Goal: Information Seeking & Learning: Learn about a topic

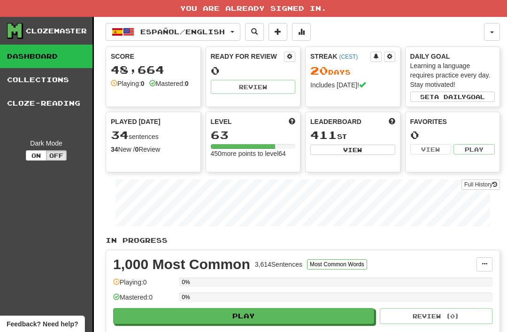
click at [488, 35] on button "button" at bounding box center [492, 32] width 16 height 18
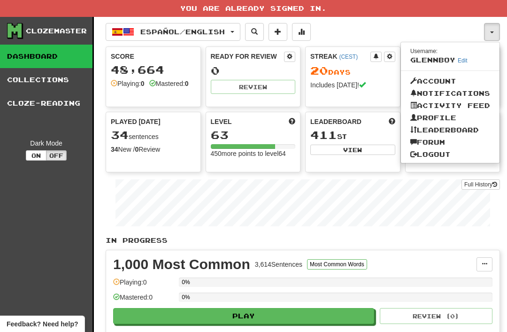
click at [243, 33] on div at bounding box center [253, 166] width 507 height 332
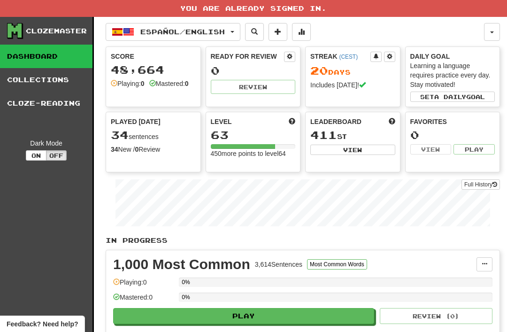
click at [181, 30] on span "Español / English" at bounding box center [182, 32] width 84 height 8
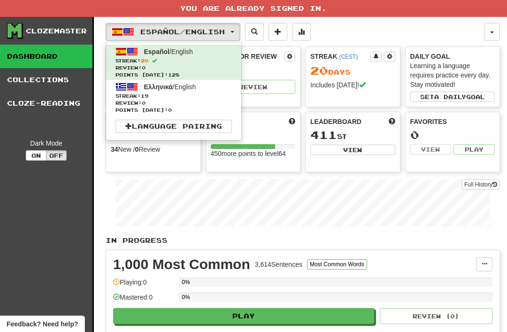
click at [149, 100] on span "Review: 0" at bounding box center [173, 102] width 116 height 7
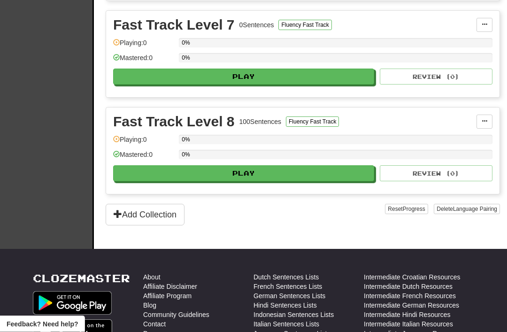
scroll to position [802, 0]
click at [241, 174] on button "Play" at bounding box center [243, 173] width 261 height 16
select select "**"
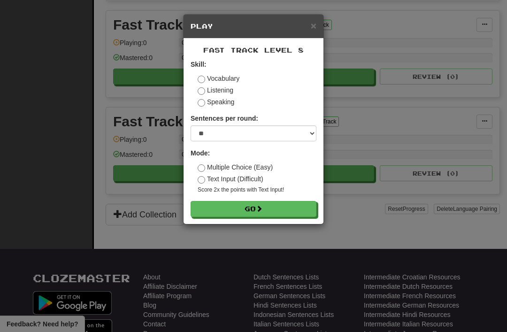
click at [248, 207] on button "Go" at bounding box center [253, 209] width 126 height 16
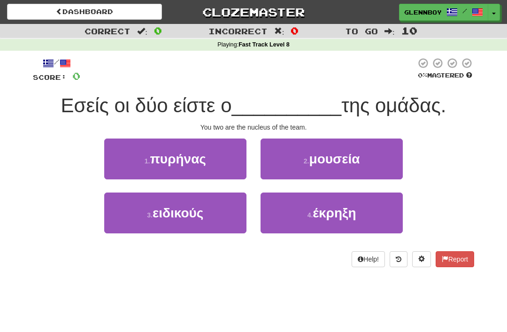
click at [172, 163] on span "πυρήνας" at bounding box center [178, 159] width 56 height 15
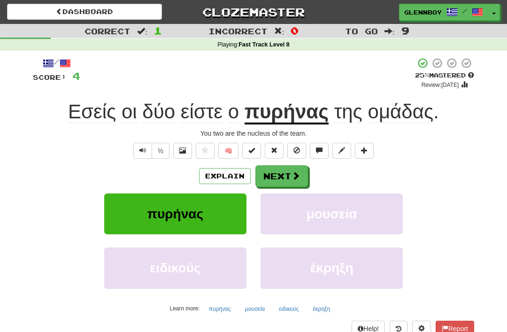
click at [221, 182] on button "Explain" at bounding box center [225, 176] width 52 height 16
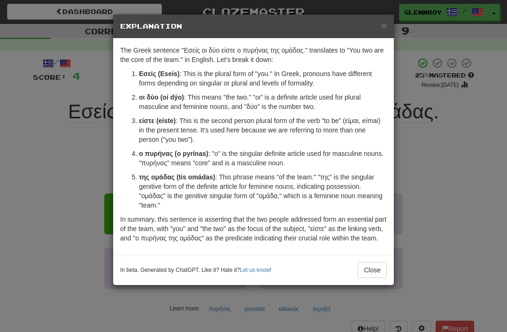
click at [367, 276] on button "Close" at bounding box center [371, 270] width 29 height 16
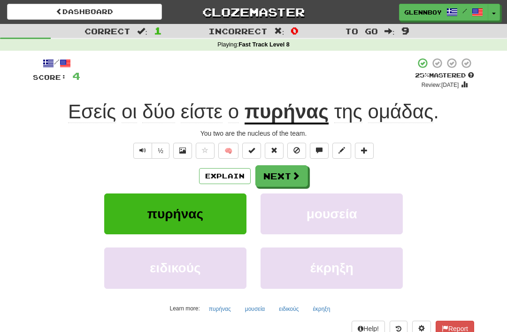
click at [295, 143] on button at bounding box center [296, 151] width 19 height 16
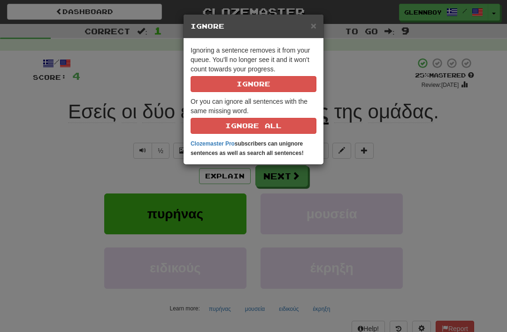
click at [231, 69] on p "Ignoring a sentence removes it from your queue. You'll no longer see it and it …" at bounding box center [253, 69] width 126 height 46
click at [236, 81] on button "Ignore" at bounding box center [253, 84] width 126 height 16
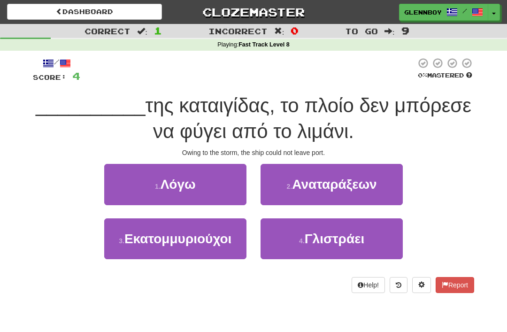
click at [173, 188] on span "Λόγω" at bounding box center [177, 184] width 35 height 15
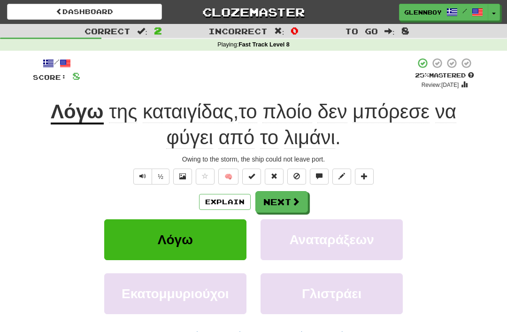
click at [293, 173] on span at bounding box center [296, 176] width 7 height 7
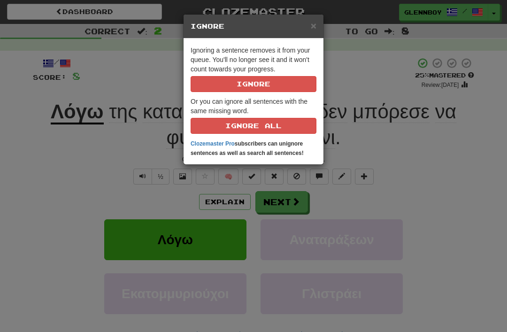
click at [231, 84] on button "Ignore" at bounding box center [253, 84] width 126 height 16
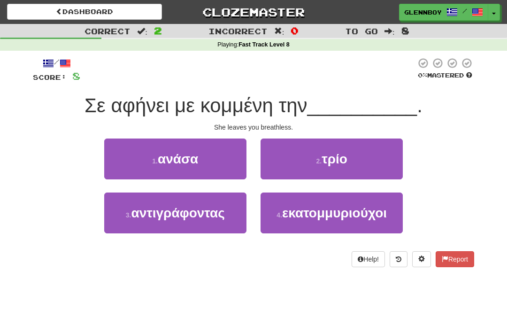
click at [158, 157] on small "1 ." at bounding box center [155, 161] width 6 height 8
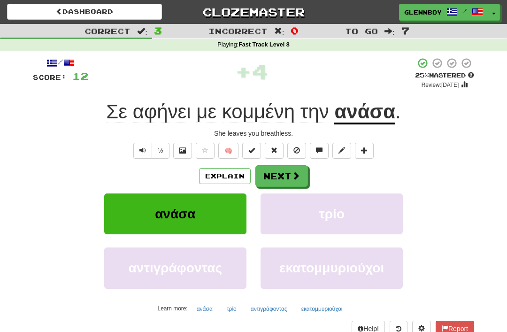
click at [217, 170] on button "Explain" at bounding box center [225, 176] width 52 height 16
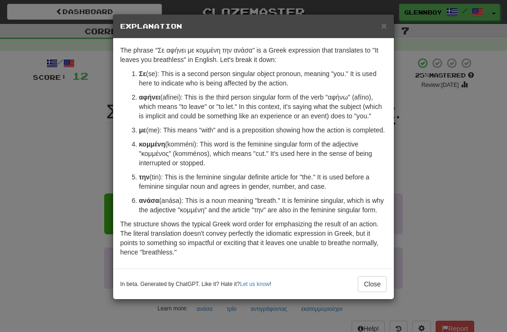
click at [371, 292] on button "Close" at bounding box center [371, 284] width 29 height 16
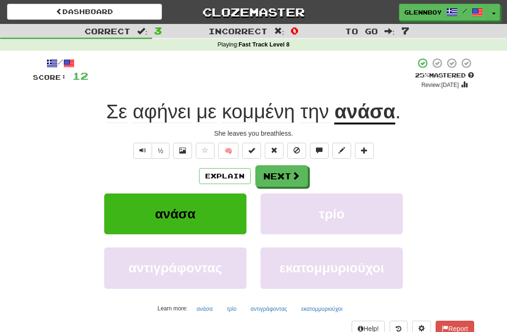
click at [291, 147] on button at bounding box center [296, 151] width 19 height 16
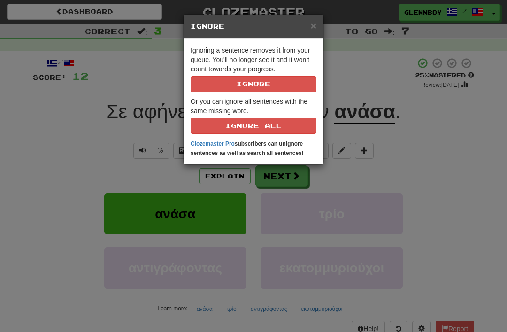
click at [237, 88] on button "Ignore" at bounding box center [253, 84] width 126 height 16
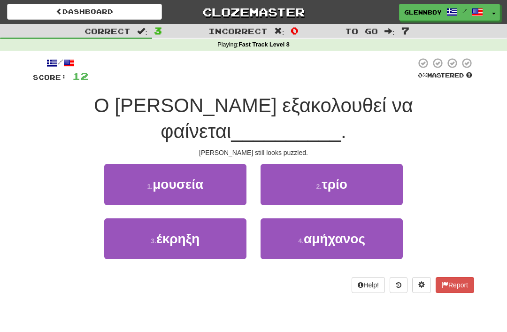
click at [308, 218] on button "4 . αμήχανος" at bounding box center [331, 238] width 142 height 41
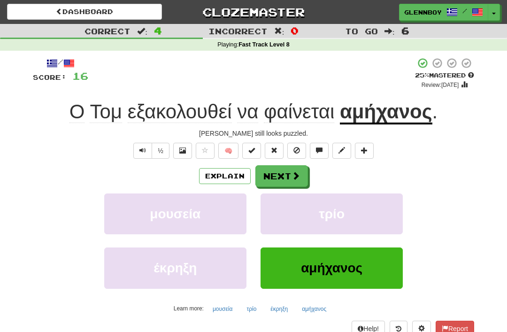
click at [213, 168] on button "Explain" at bounding box center [225, 176] width 52 height 16
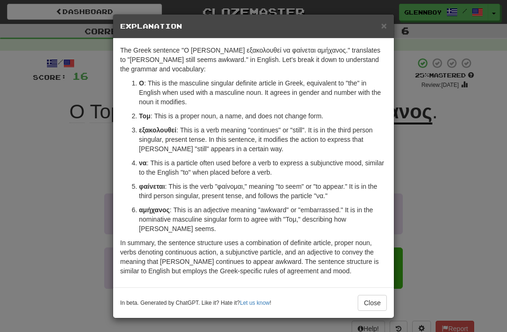
click at [373, 308] on button "Close" at bounding box center [371, 303] width 29 height 16
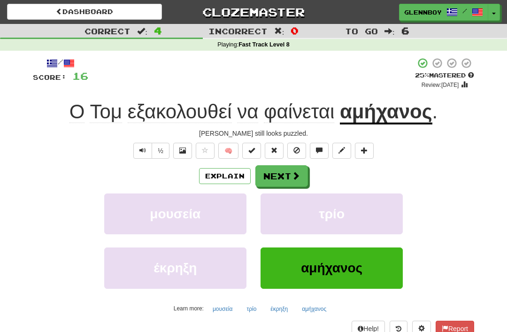
click at [297, 152] on span at bounding box center [296, 150] width 7 height 7
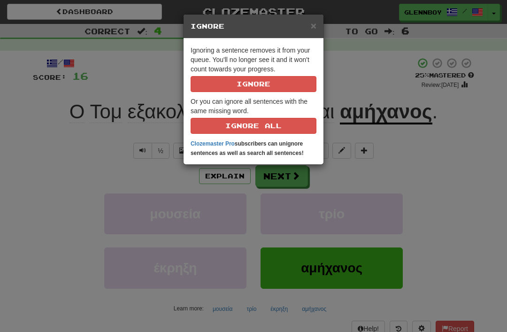
click at [239, 76] on button "Ignore" at bounding box center [253, 84] width 126 height 16
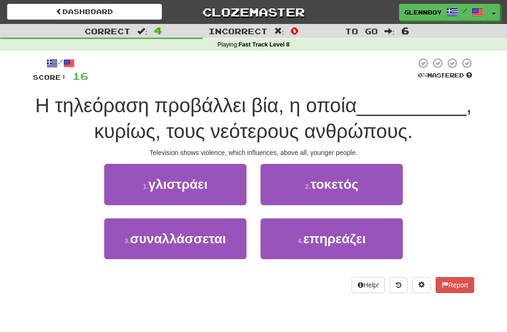
click at [303, 247] on button "4 . επηρεάζει" at bounding box center [331, 238] width 142 height 41
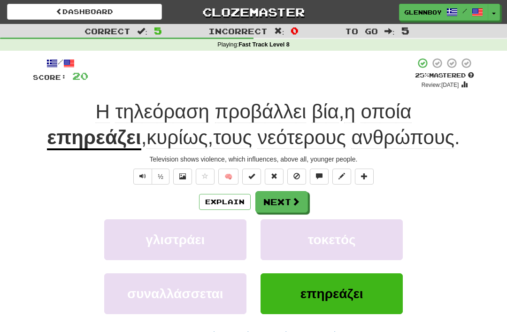
click at [221, 195] on button "Explain" at bounding box center [225, 202] width 52 height 16
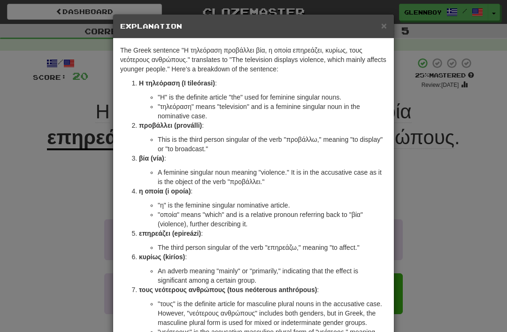
click at [384, 26] on span "×" at bounding box center [384, 25] width 6 height 11
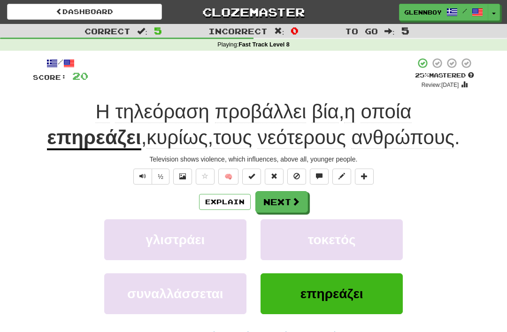
click at [295, 175] on span at bounding box center [296, 176] width 7 height 7
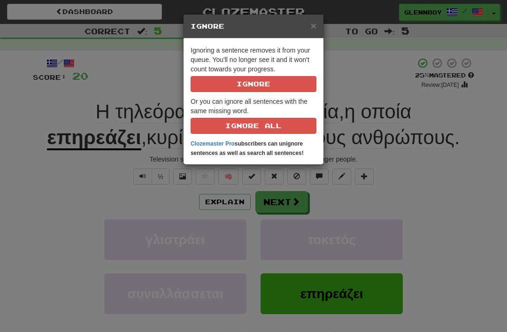
click at [246, 87] on button "Ignore" at bounding box center [253, 84] width 126 height 16
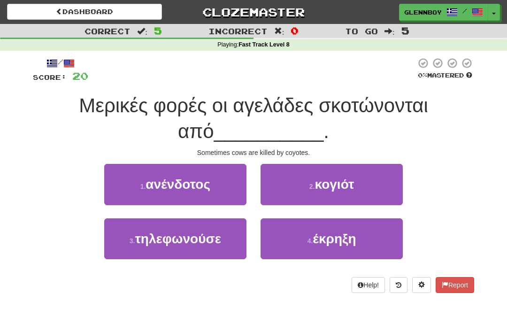
click at [320, 188] on span "κογιότ" at bounding box center [334, 184] width 39 height 15
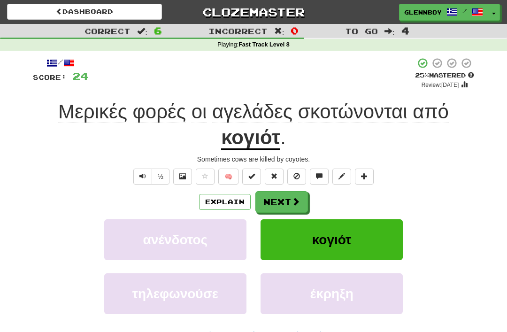
click at [222, 205] on button "Explain" at bounding box center [225, 202] width 52 height 16
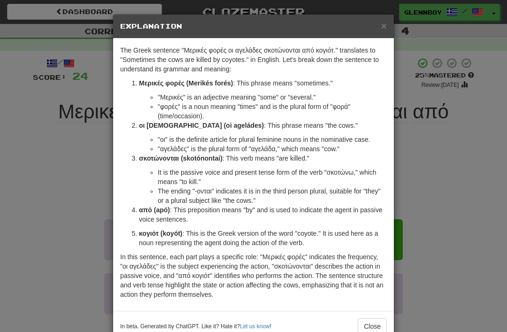
click at [381, 26] on span "×" at bounding box center [384, 25] width 6 height 11
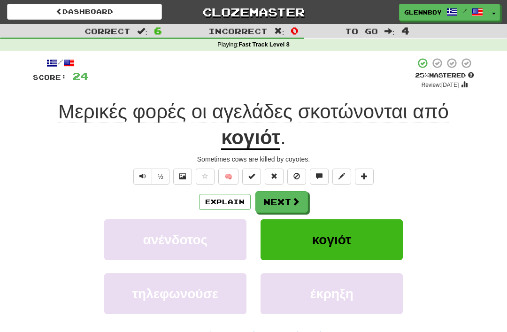
click at [295, 173] on span at bounding box center [296, 176] width 7 height 7
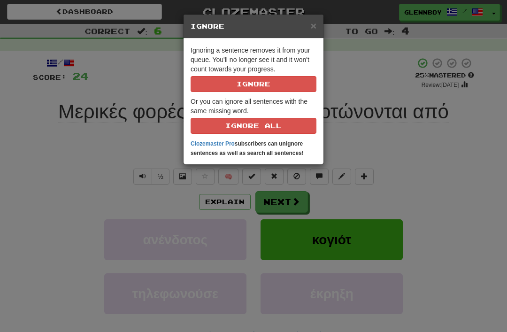
click at [227, 87] on button "Ignore" at bounding box center [253, 84] width 126 height 16
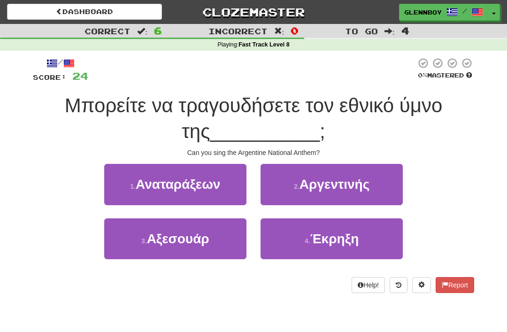
click at [322, 177] on span "Αργεντινής" at bounding box center [334, 184] width 70 height 15
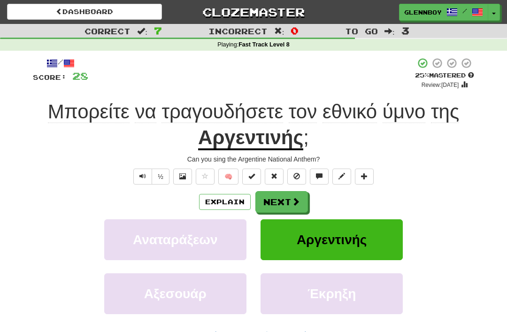
click at [296, 182] on button at bounding box center [296, 176] width 19 height 16
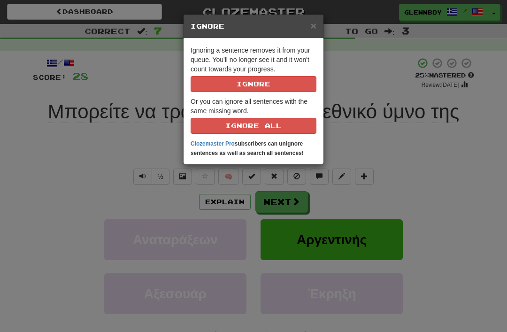
click at [230, 89] on button "Ignore" at bounding box center [253, 84] width 126 height 16
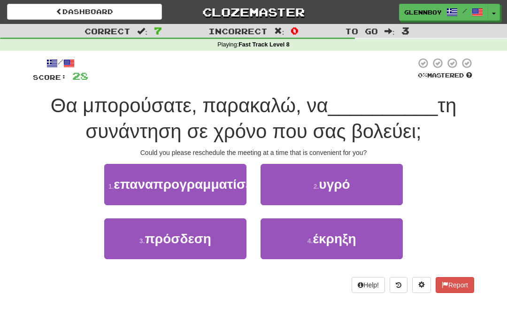
click at [172, 205] on button "1 . επαναπρογραμματίσετε" at bounding box center [175, 184] width 142 height 41
